Goal: Task Accomplishment & Management: Complete application form

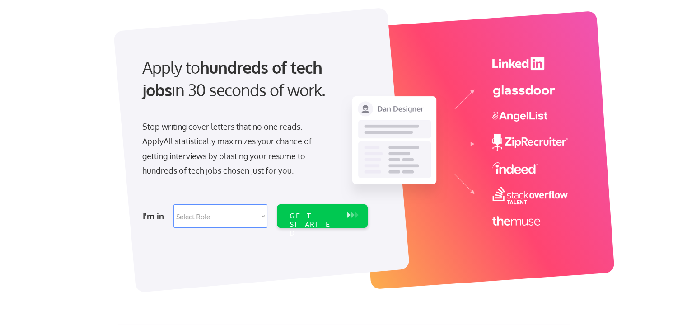
scroll to position [45, 0]
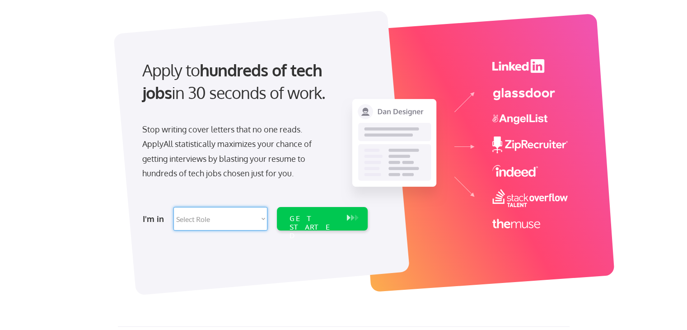
click at [251, 217] on select "Select Role Software Engineering Product Management Customer Success Sales UI/U…" at bounding box center [220, 218] width 94 height 23
select select ""customer_support""
click at [173, 207] on select "Select Role Software Engineering Product Management Customer Success Sales UI/U…" at bounding box center [220, 218] width 94 height 23
select select ""customer_support""
click at [219, 221] on select "Select Role Software Engineering Product Management Customer Success Sales UI/U…" at bounding box center [220, 218] width 94 height 23
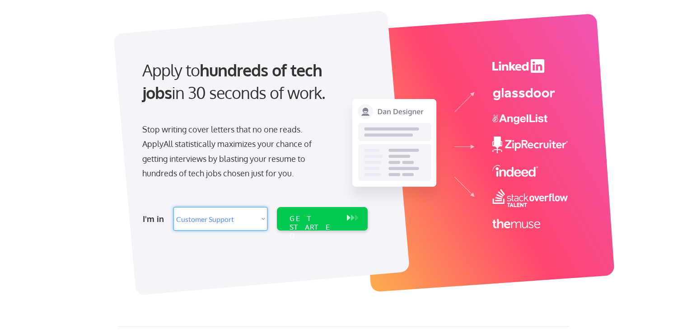
select select ""marketing___comms""
click at [173, 207] on select "Select Role Software Engineering Product Management Customer Success Sales UI/U…" at bounding box center [220, 218] width 94 height 23
select select ""marketing___comms""
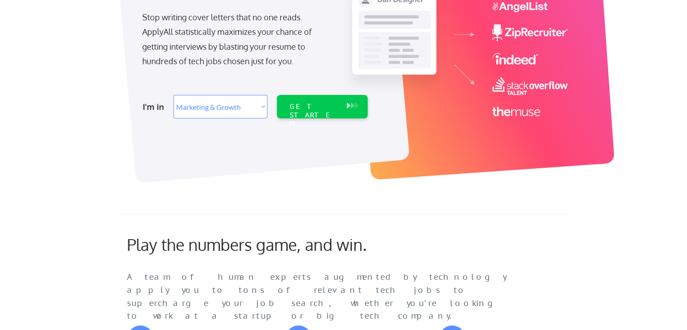
scroll to position [158, 0]
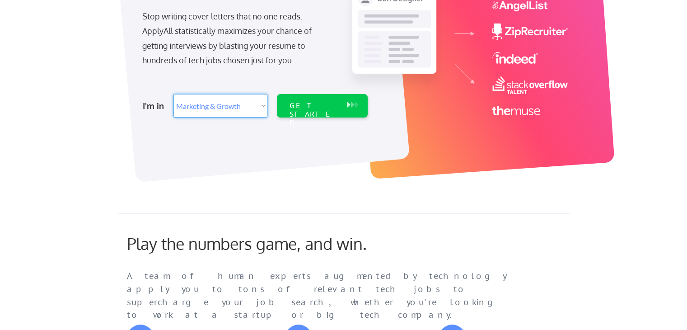
click at [211, 100] on select "Select Role Software Engineering Product Management Customer Success Sales UI/U…" at bounding box center [220, 105] width 94 height 23
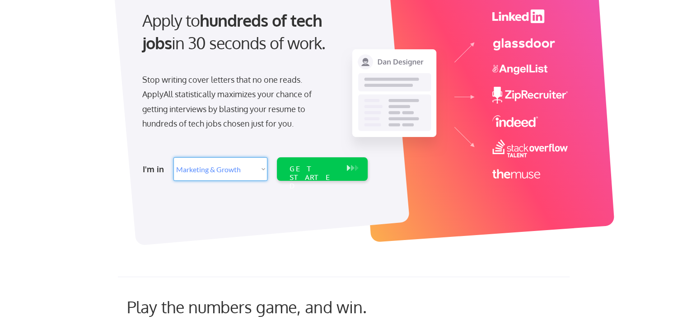
scroll to position [96, 0]
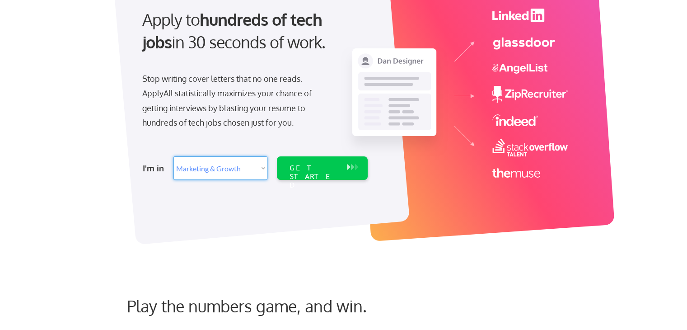
click at [242, 158] on select "Select Role Software Engineering Product Management Customer Success Sales UI/U…" at bounding box center [220, 167] width 94 height 23
select select ""customer_support""
click at [173, 156] on select "Select Role Software Engineering Product Management Customer Success Sales UI/U…" at bounding box center [220, 167] width 94 height 23
select select ""customer_support""
click at [302, 160] on div "GET STARTED" at bounding box center [313, 167] width 57 height 23
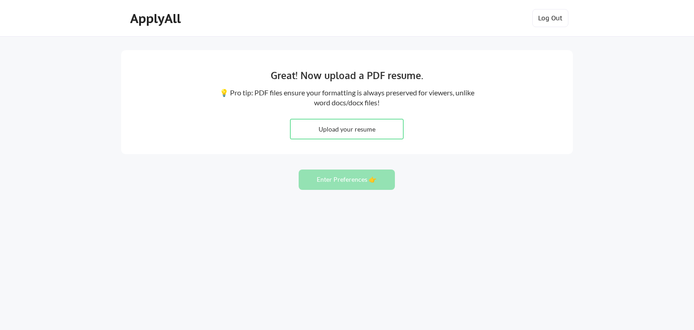
click at [278, 83] on div "Great! Now upload a PDF resume." at bounding box center [346, 76] width 275 height 17
click at [284, 78] on div "Great! Now upload a PDF resume." at bounding box center [346, 75] width 275 height 14
click at [164, 21] on div "ApplyAll" at bounding box center [156, 18] width 53 height 15
click at [558, 17] on button "Log Out" at bounding box center [550, 18] width 36 height 18
